Goal: Navigation & Orientation: Find specific page/section

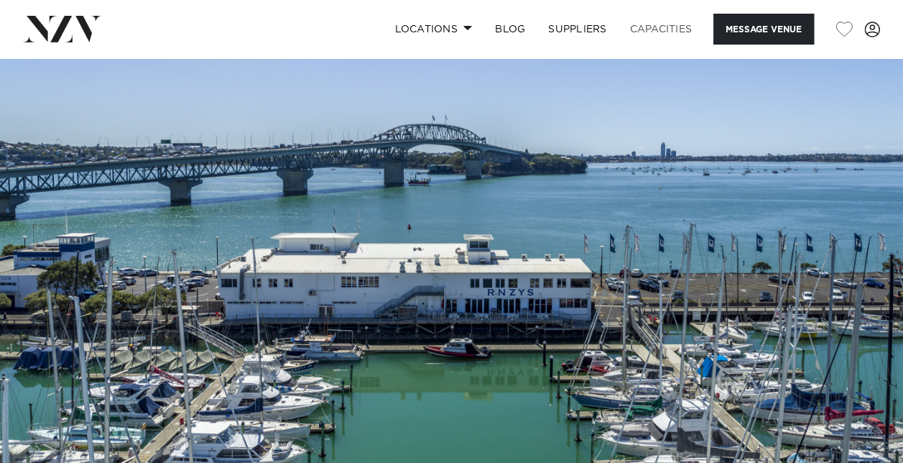
click at [667, 27] on link "Capacities" at bounding box center [660, 29] width 85 height 31
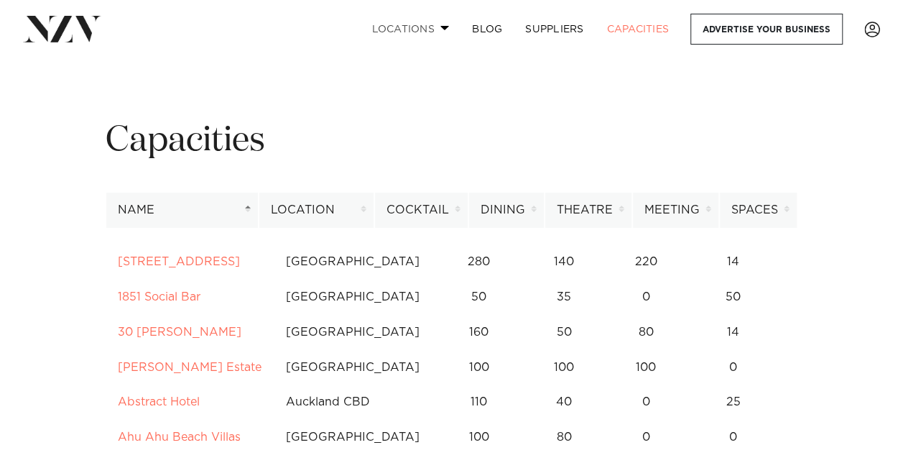
click at [448, 30] on span at bounding box center [444, 27] width 9 height 5
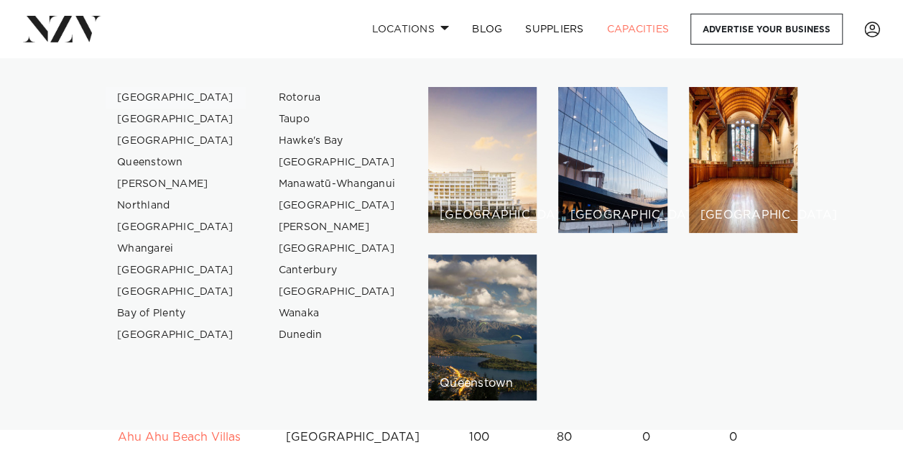
click at [152, 93] on link "[GEOGRAPHIC_DATA]" at bounding box center [176, 98] width 140 height 22
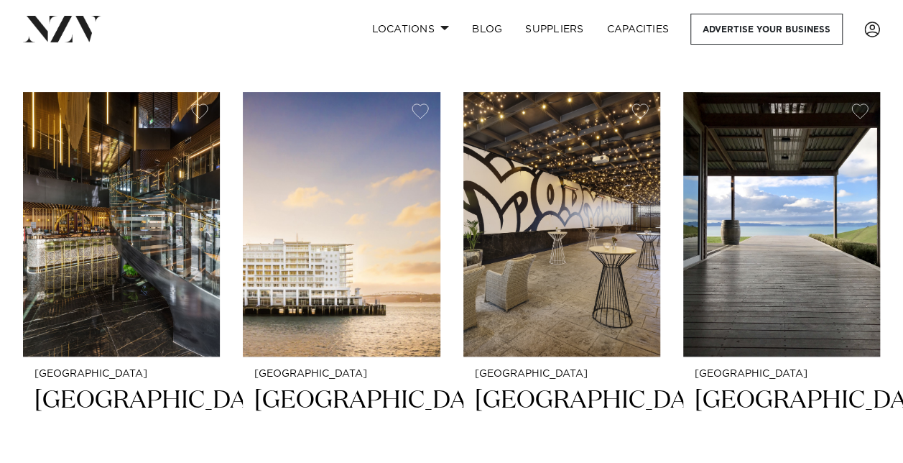
scroll to position [2905, 0]
